Goal: Information Seeking & Learning: Understand process/instructions

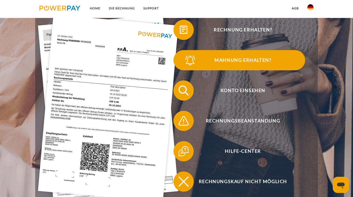
scroll to position [101, 0]
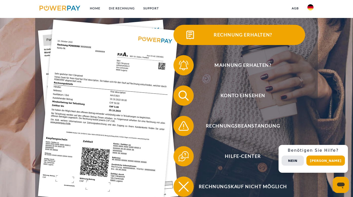
click at [187, 36] on img at bounding box center [190, 35] width 13 height 13
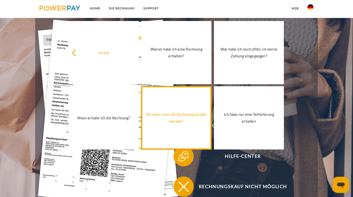
click at [191, 120] on div "Bis wann muss die Rechnung bezahlt werden?" at bounding box center [176, 118] width 64 height 14
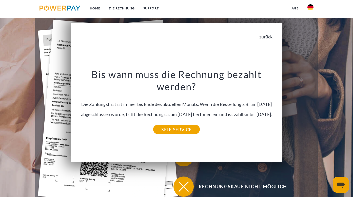
click at [268, 37] on link "zurück" at bounding box center [265, 36] width 13 height 5
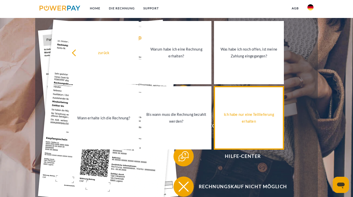
click at [233, 110] on link "Ich habe nur eine Teillieferung erhalten" at bounding box center [249, 117] width 70 height 63
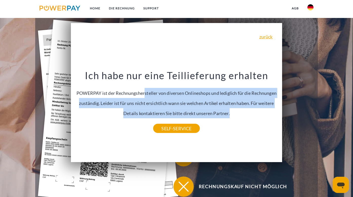
drag, startPoint x: 145, startPoint y: 94, endPoint x: 237, endPoint y: 113, distance: 93.7
click at [237, 113] on div "Ich habe nur eine Teillieferung erhalten POWERPAY ist der Rechnungshersteller v…" at bounding box center [176, 99] width 205 height 59
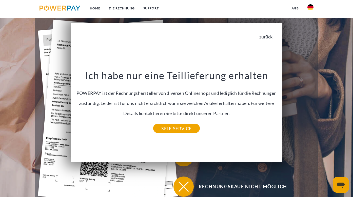
click at [269, 38] on link "zurück" at bounding box center [265, 36] width 13 height 5
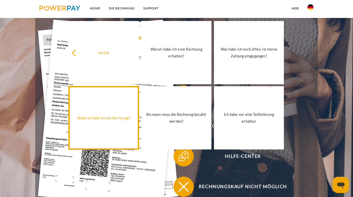
click at [118, 115] on div "Wann erhalte ich die Rechnung?" at bounding box center [104, 118] width 64 height 7
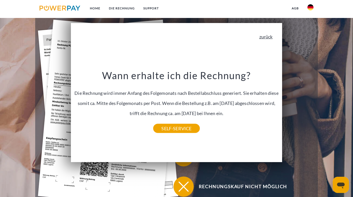
click at [268, 39] on link "zurück" at bounding box center [265, 36] width 13 height 5
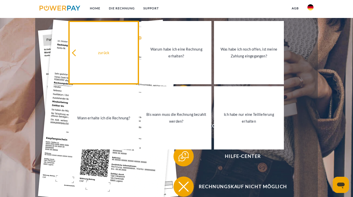
click at [76, 55] on icon at bounding box center [75, 52] width 7 height 7
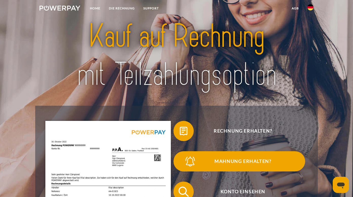
scroll to position [5, 0]
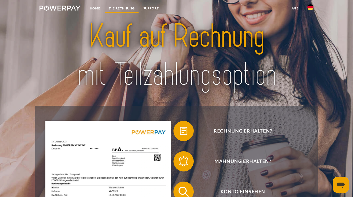
click at [115, 8] on link "DIE RECHNUNG" at bounding box center [122, 8] width 34 height 9
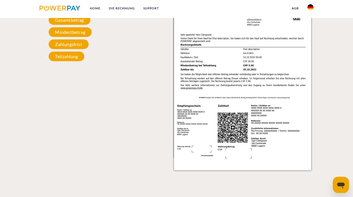
scroll to position [545, 0]
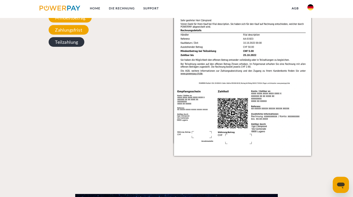
click at [77, 44] on span "Teilzahlung" at bounding box center [67, 42] width 36 height 10
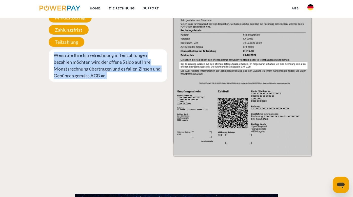
drag, startPoint x: 52, startPoint y: 57, endPoint x: 102, endPoint y: 79, distance: 54.4
click at [102, 79] on span "Wenn Sie Ihre Einzelrechnung in Teilzahlungen bezahlen möchten wird der offene …" at bounding box center [108, 65] width 118 height 32
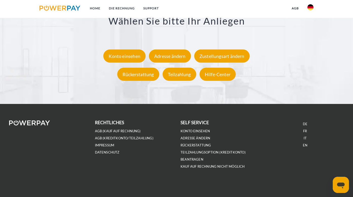
scroll to position [926, 0]
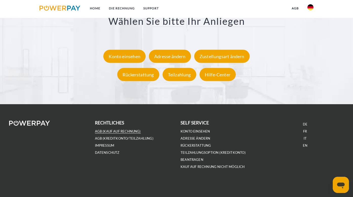
click at [104, 133] on link "AGB (Kauf auf Rechnung)" at bounding box center [118, 131] width 46 height 4
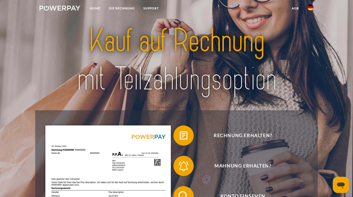
scroll to position [0, 0]
